Goal: Navigation & Orientation: Understand site structure

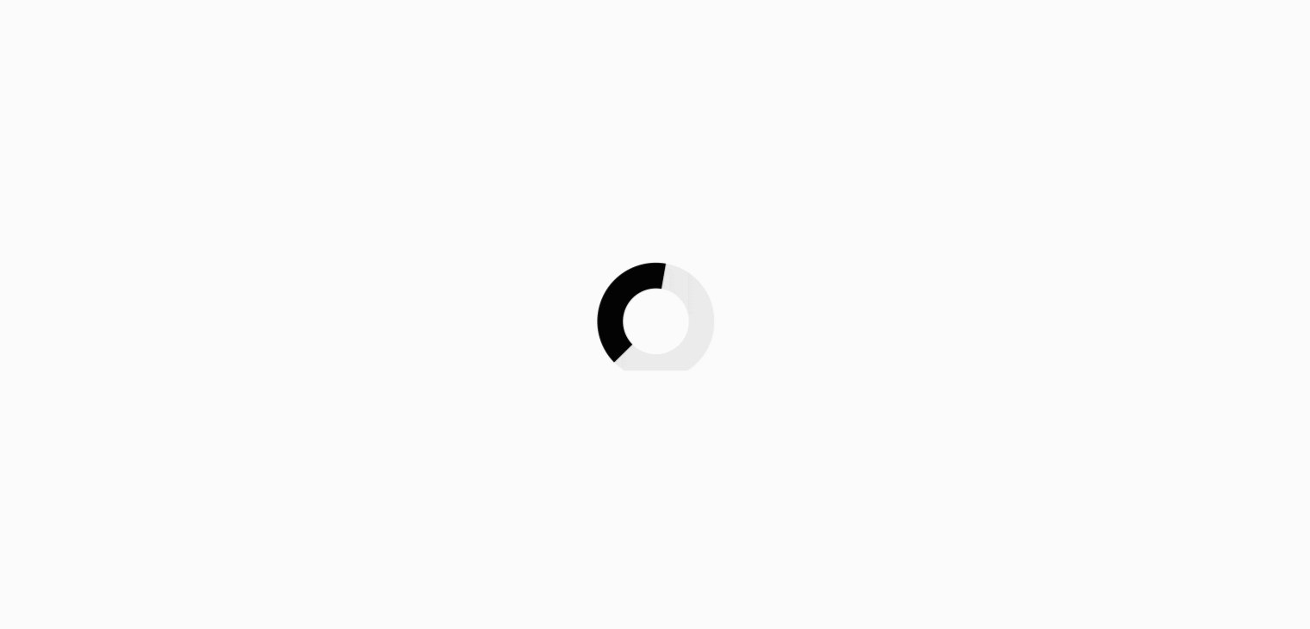
scroll to position [1050, 0]
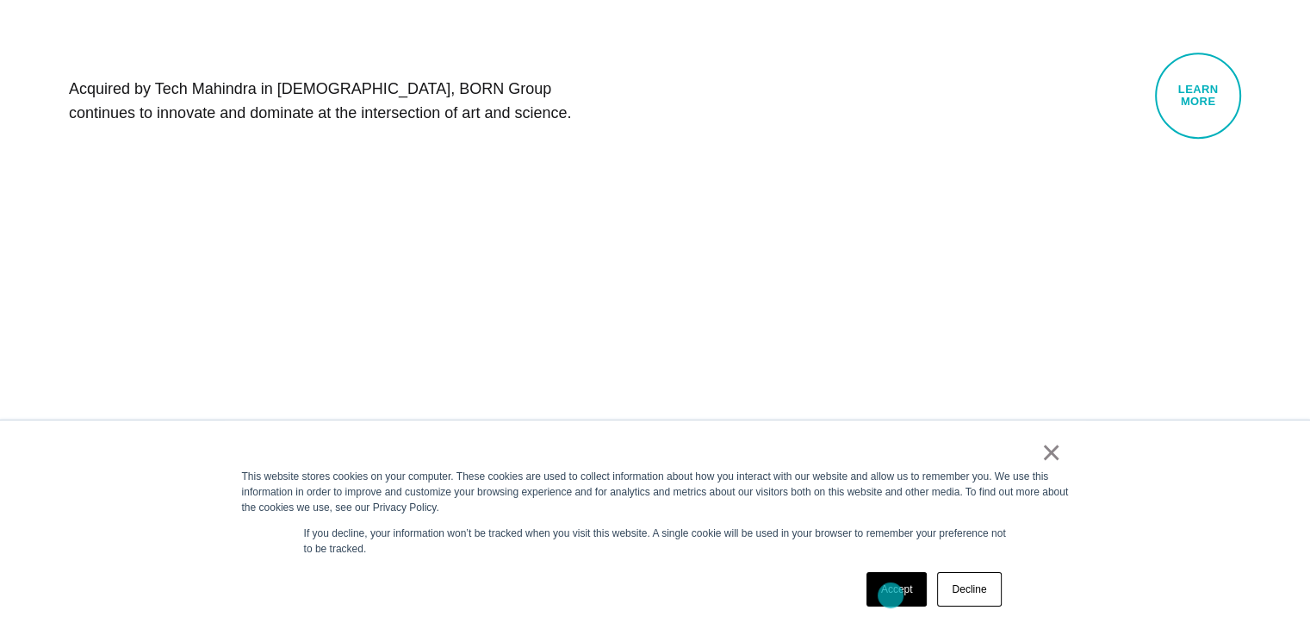
click at [891, 595] on link "Accept" at bounding box center [897, 589] width 61 height 34
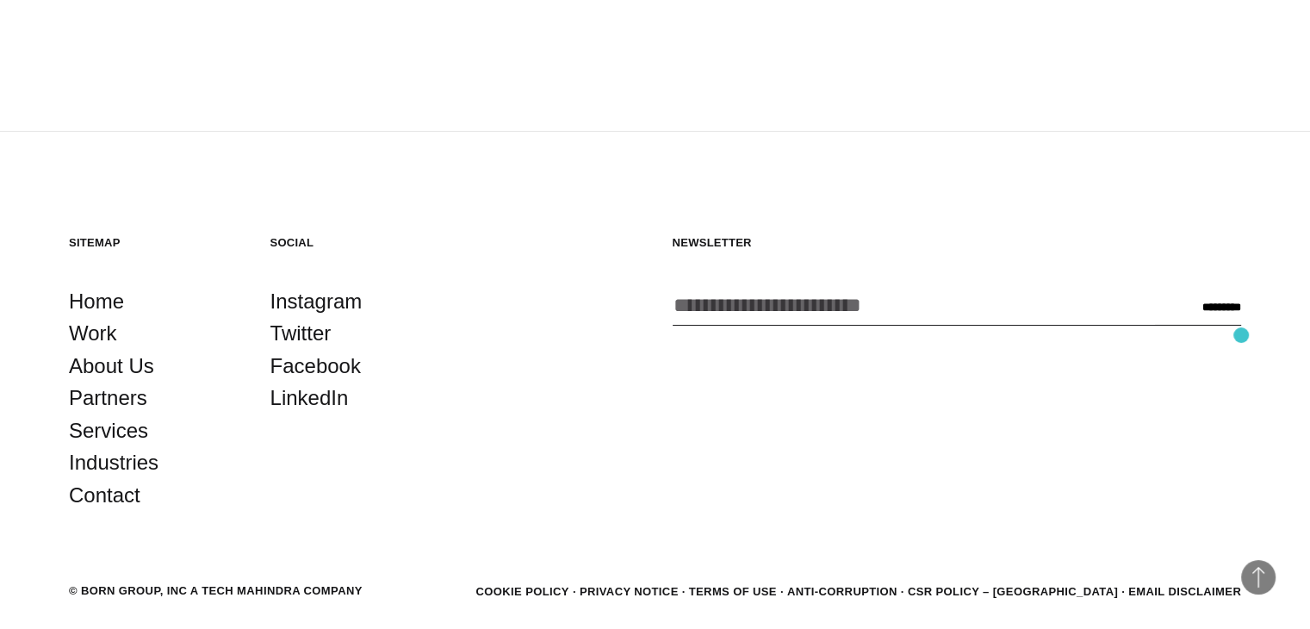
scroll to position [5903, 0]
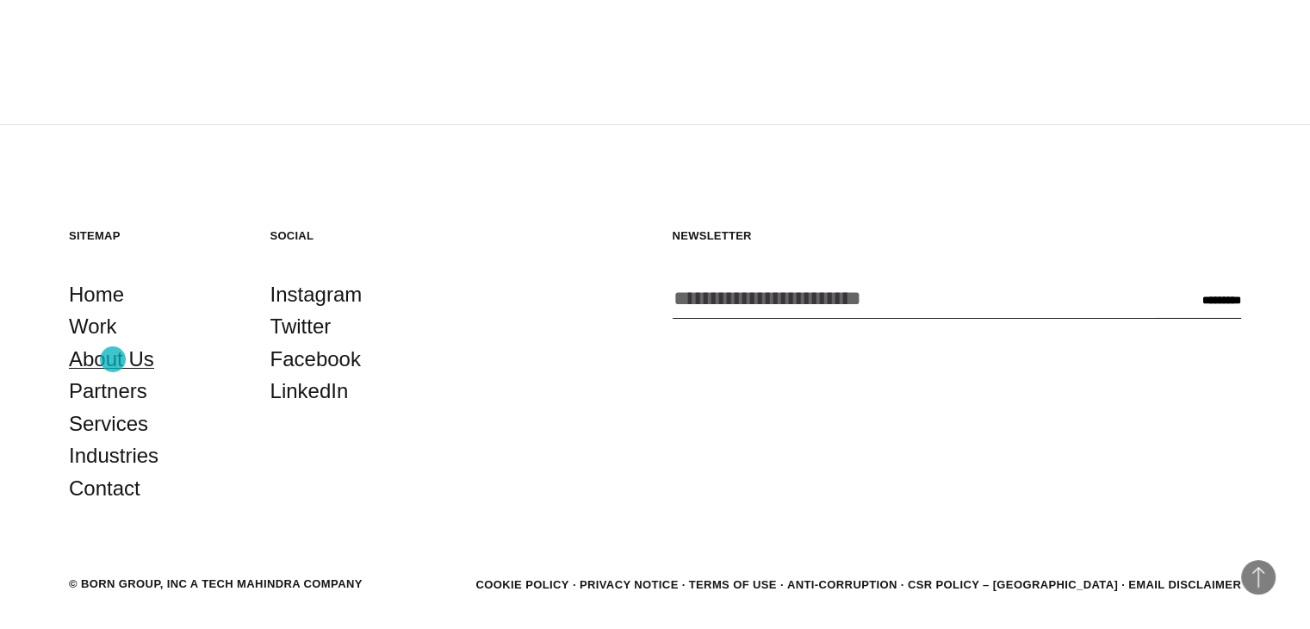
click at [113, 359] on link "About Us" at bounding box center [111, 359] width 85 height 33
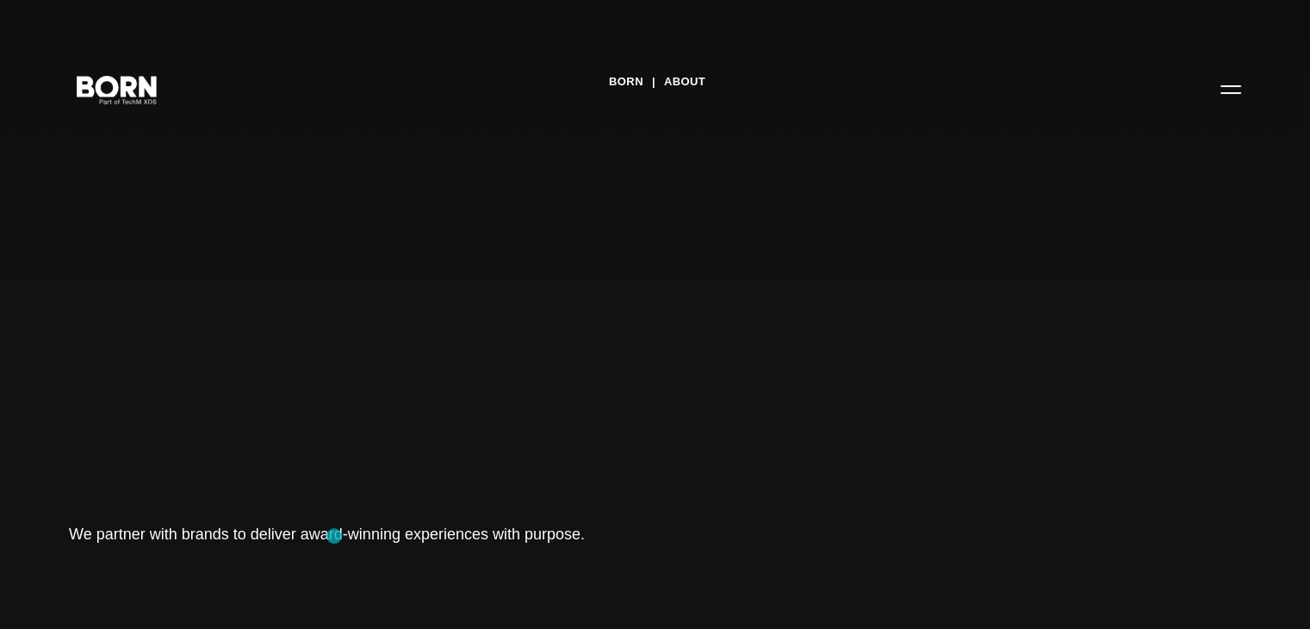
click at [334, 536] on h1 "We partner with brands to deliver award-winning experiences with purpose." at bounding box center [327, 534] width 517 height 24
click at [1239, 91] on button "Primary Menu" at bounding box center [1230, 89] width 41 height 36
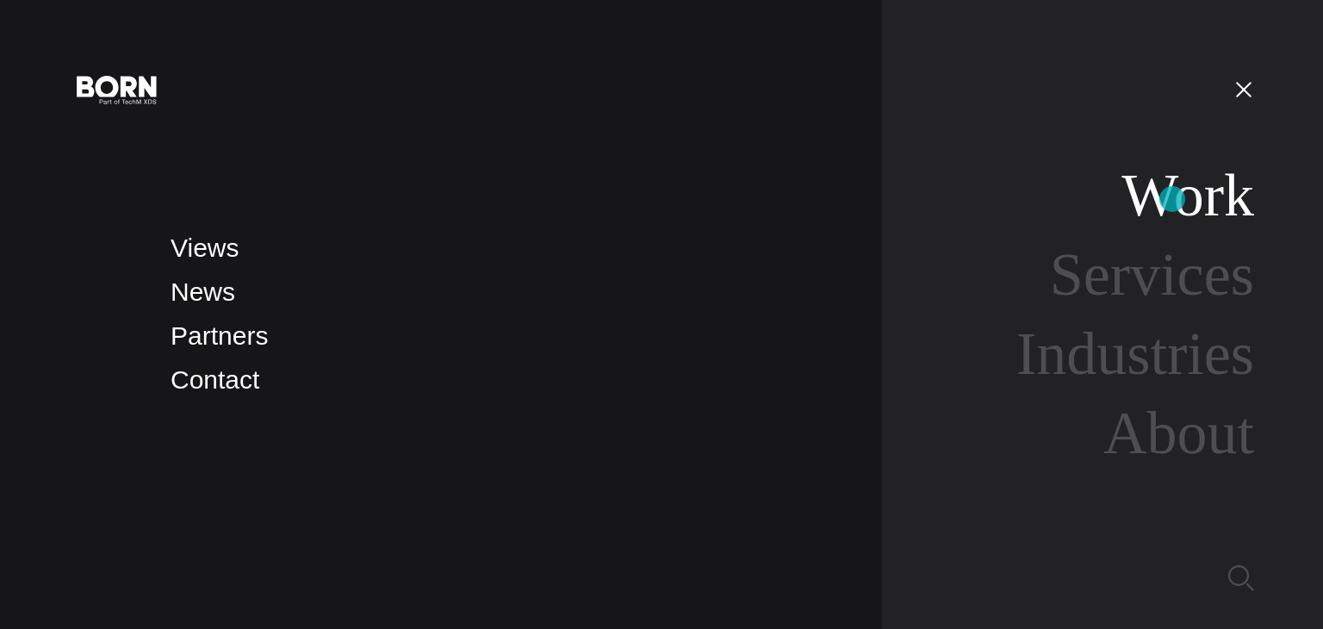
click at [1172, 199] on link "Work" at bounding box center [1188, 195] width 133 height 66
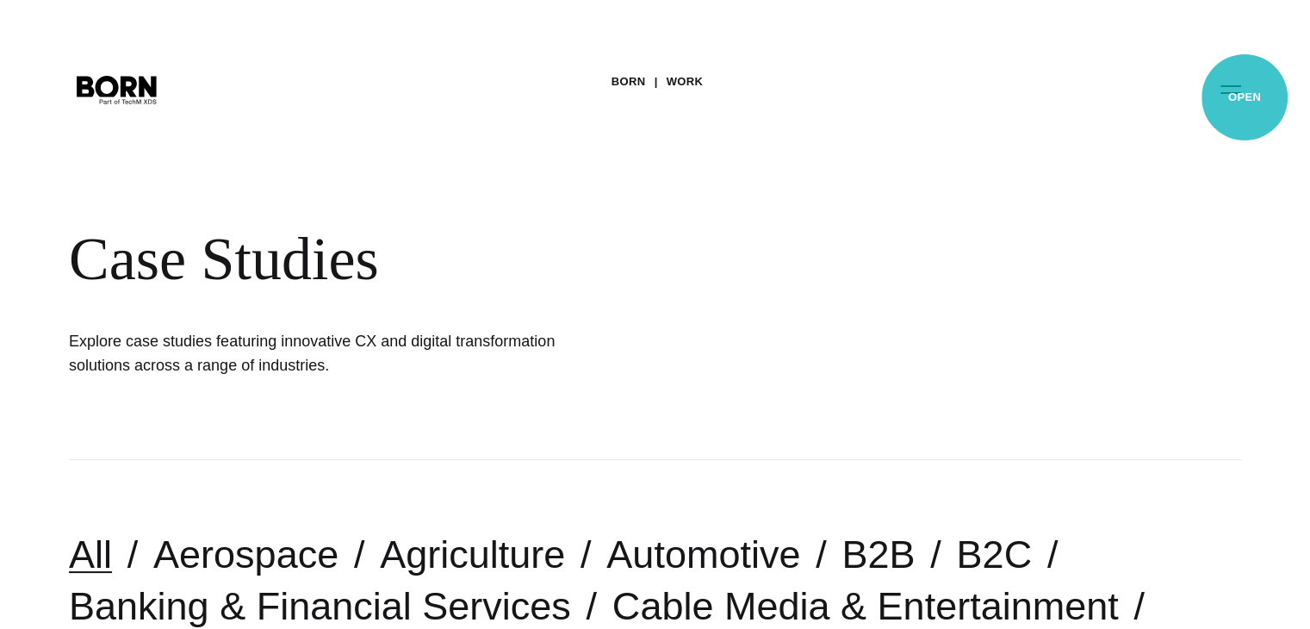
drag, startPoint x: 1232, startPoint y: 96, endPoint x: 1245, endPoint y: 97, distance: 13.0
click at [1245, 97] on button "Primary Menu" at bounding box center [1230, 89] width 41 height 36
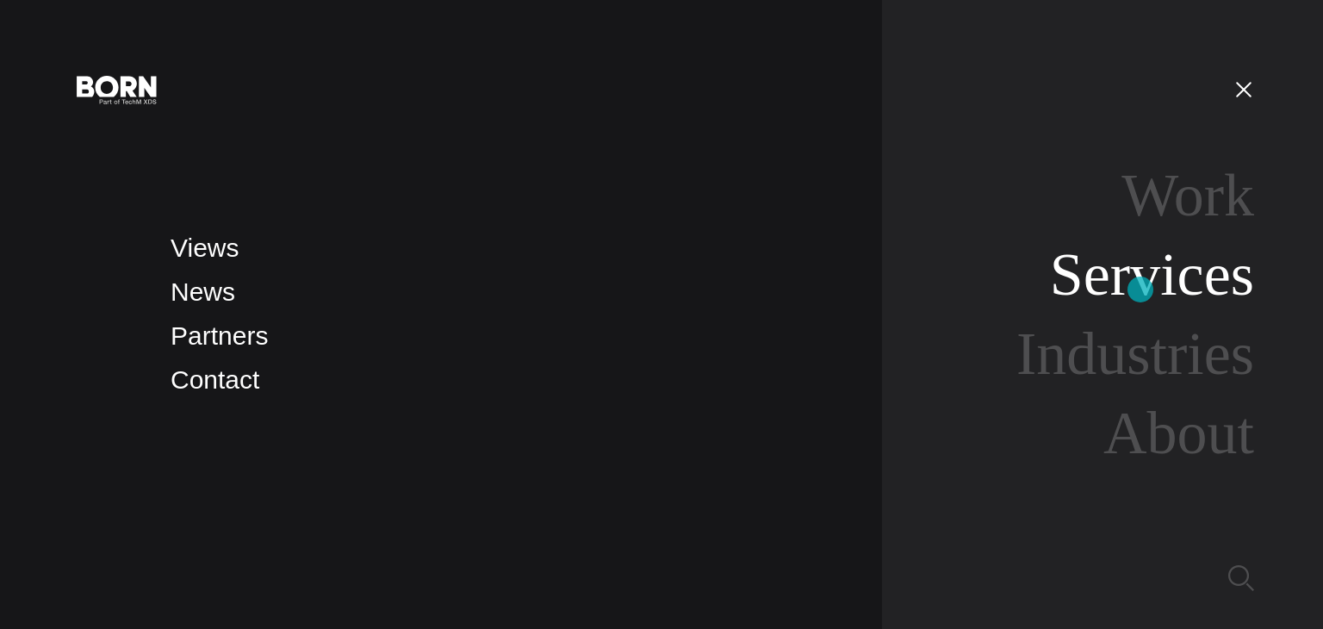
click at [1141, 289] on link "Services" at bounding box center [1152, 274] width 204 height 66
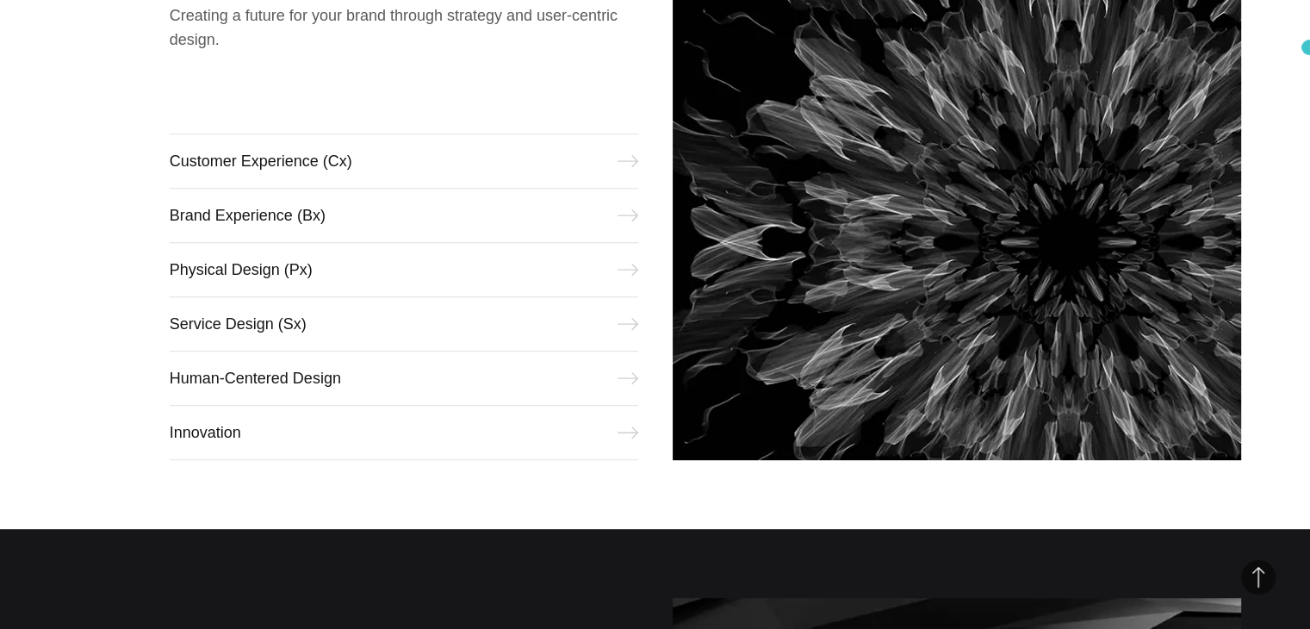
scroll to position [758, 0]
